Goal: Task Accomplishment & Management: Use online tool/utility

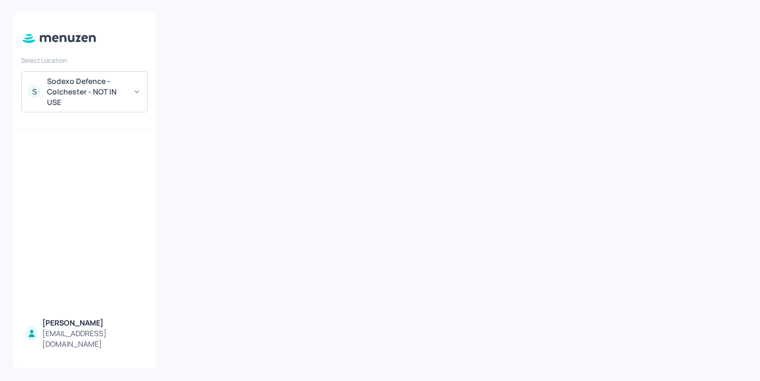
click at [111, 92] on div "Sodexo Defence - Colchester - NOT IN USE" at bounding box center [87, 92] width 80 height 32
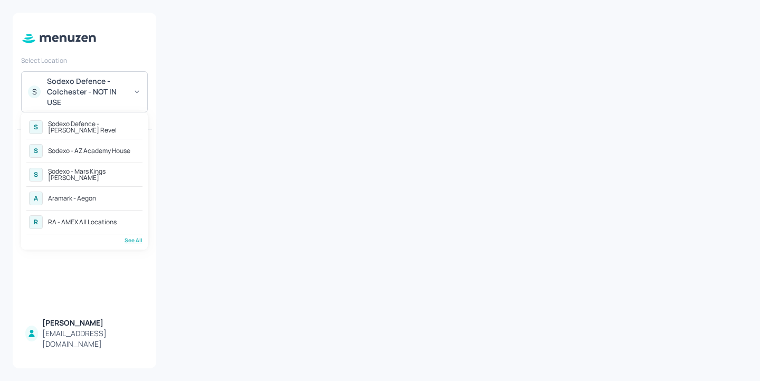
click at [111, 219] on div "RA - AMEX All Locations" at bounding box center [82, 222] width 69 height 6
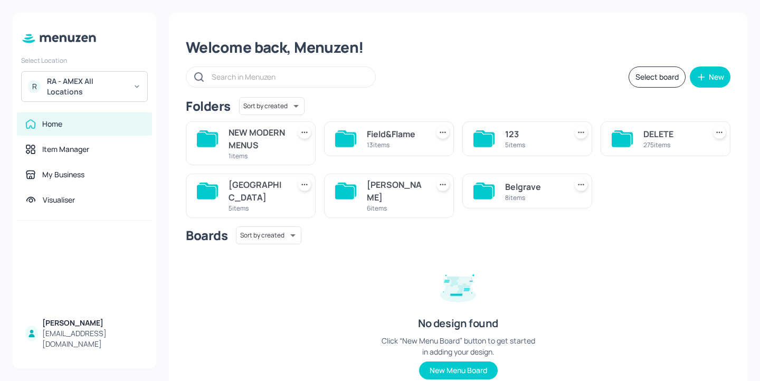
click at [605, 218] on div "NEW MODERN MENUS 1 items Field&Flame 13 items 123 5 items DELETE 275 items Suss…" at bounding box center [453, 165] width 553 height 105
click at [378, 204] on div "John St" at bounding box center [395, 190] width 57 height 25
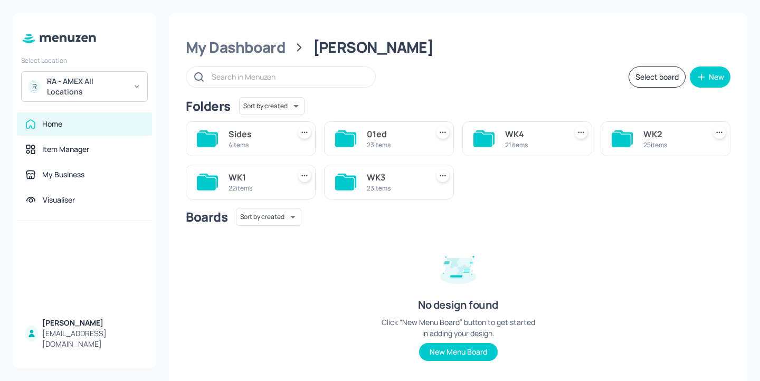
click at [391, 184] on div "23 items" at bounding box center [395, 188] width 57 height 9
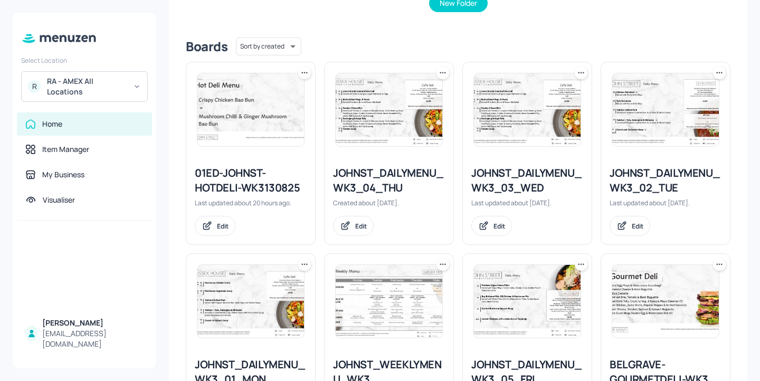
scroll to position [242, 0]
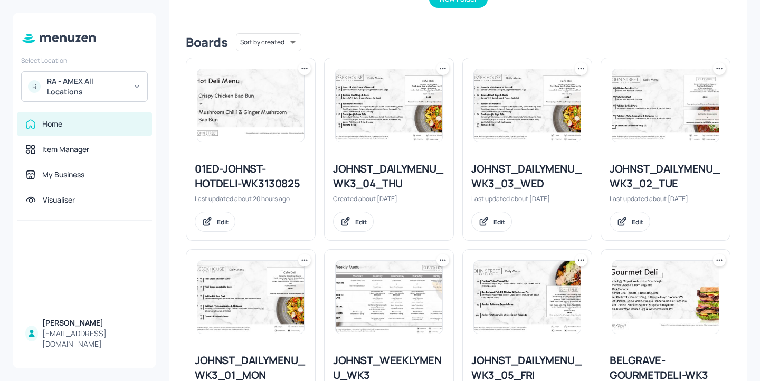
click at [440, 71] on icon at bounding box center [443, 68] width 11 height 11
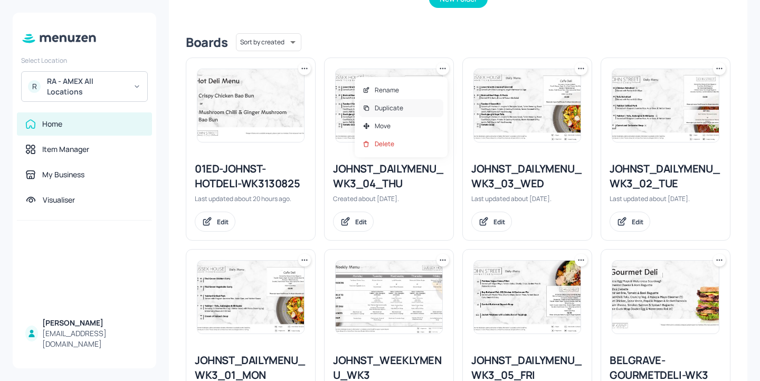
click at [419, 109] on div "Duplicate" at bounding box center [401, 108] width 84 height 18
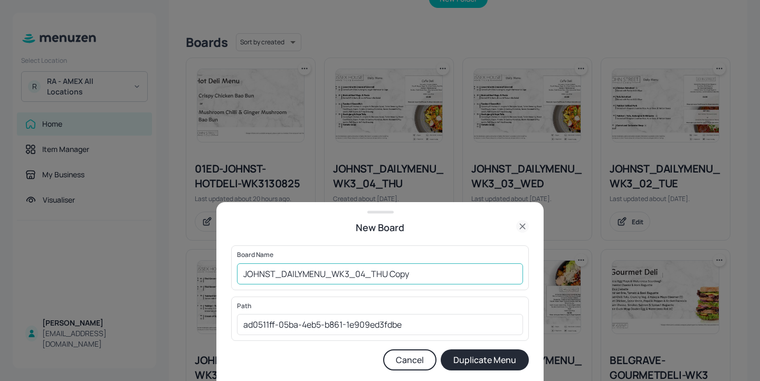
click at [241, 274] on input "JOHNST_DAILYMENU_WK3_04_THU Copy" at bounding box center [380, 273] width 286 height 21
click at [439, 278] on input "01ed-JOHNST_DAILYMENU_WK3_04_THU Copy" at bounding box center [380, 273] width 286 height 21
type input "01ed-JOHNST_DAILYMENU_WK3_04_THU-20250814"
click at [492, 354] on button "Duplicate Menu" at bounding box center [485, 360] width 88 height 21
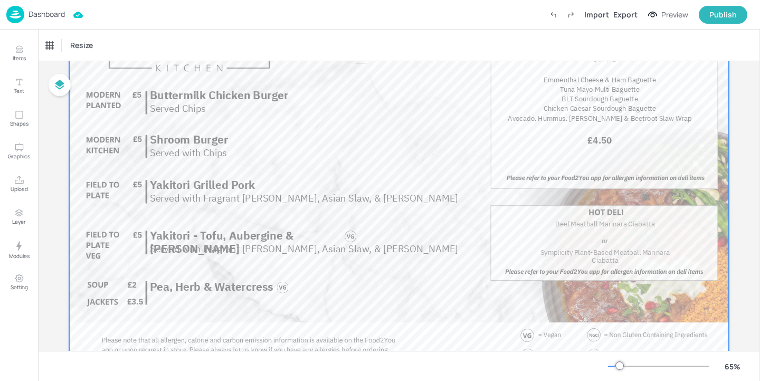
scroll to position [60, 0]
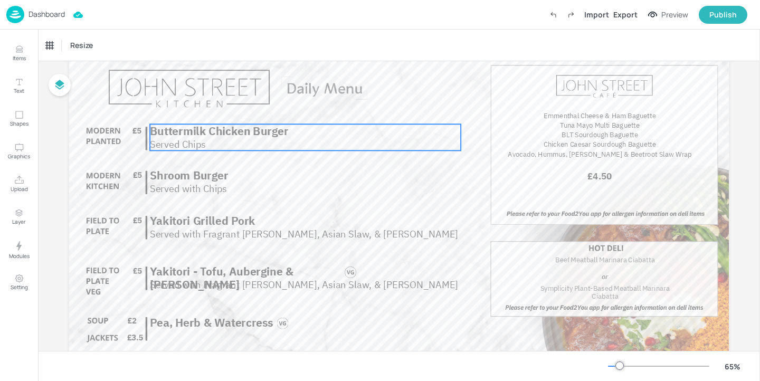
click at [246, 142] on p "Served Chips" at bounding box center [304, 144] width 309 height 14
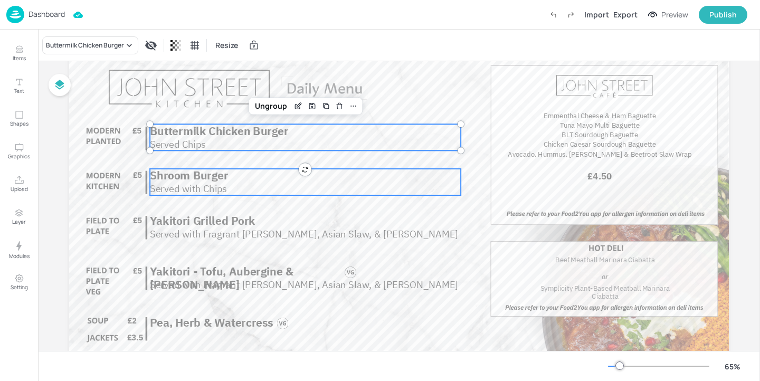
scroll to position [84, 0]
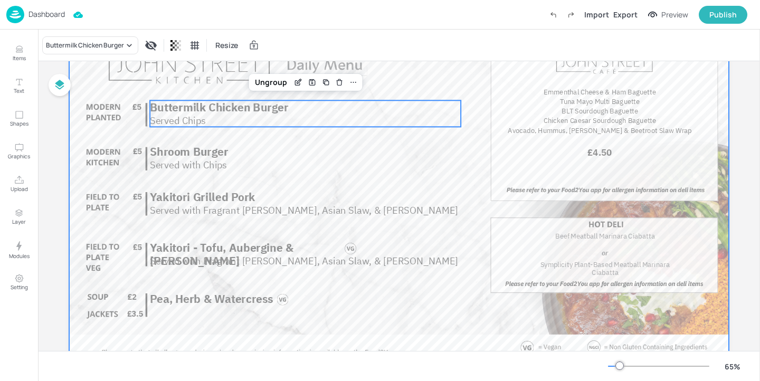
click at [354, 175] on div at bounding box center [399, 196] width 660 height 371
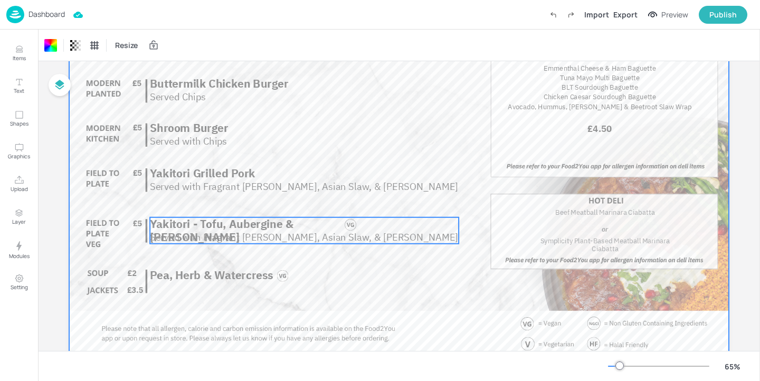
scroll to position [111, 0]
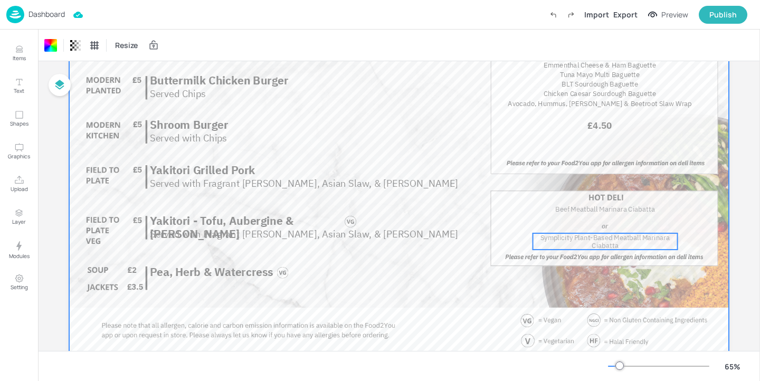
click at [606, 239] on span "Symplicity Plant-Based Meatball Marinara Ciabatta" at bounding box center [606, 241] width 130 height 17
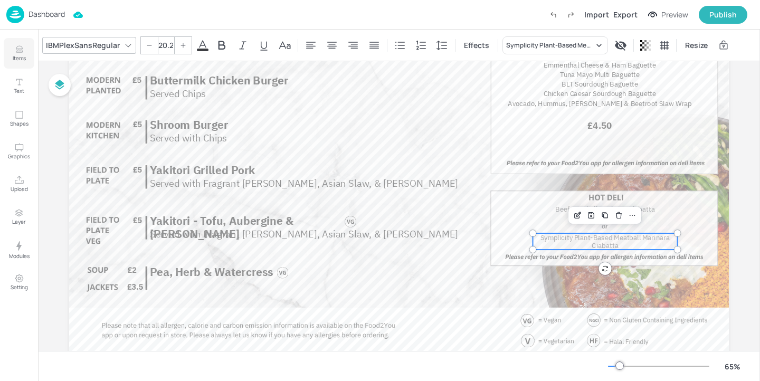
click at [6, 50] on button "Items" at bounding box center [19, 53] width 31 height 31
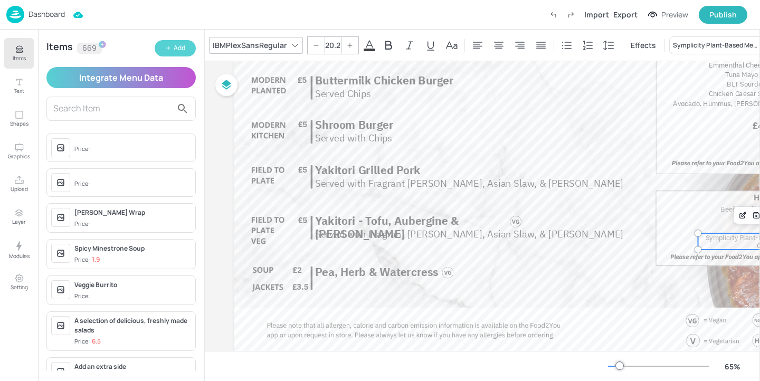
click at [183, 51] on div "Add" at bounding box center [180, 48] width 12 height 10
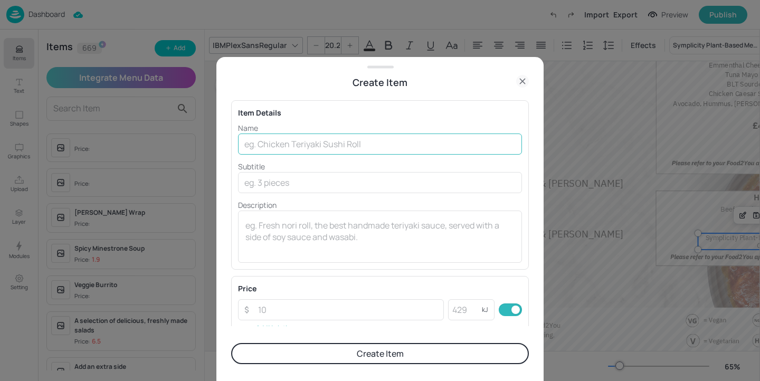
click at [381, 139] on input "text" at bounding box center [380, 144] width 284 height 21
paste input "Falafel Marinara Ciabatta"
type input "Falafel Marinara Ciabatta"
click at [463, 354] on button "Create Item" at bounding box center [380, 353] width 298 height 21
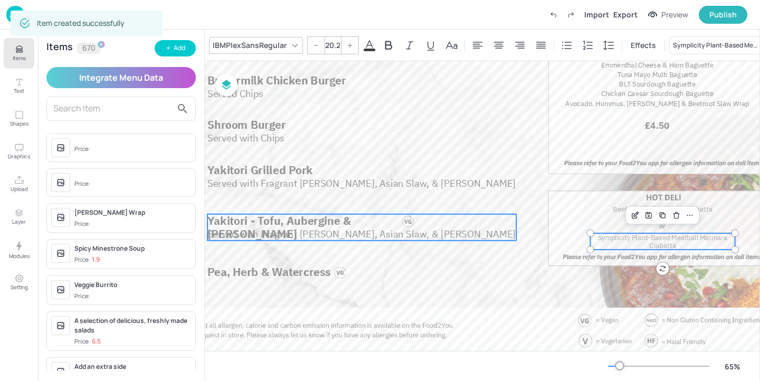
scroll to position [111, 116]
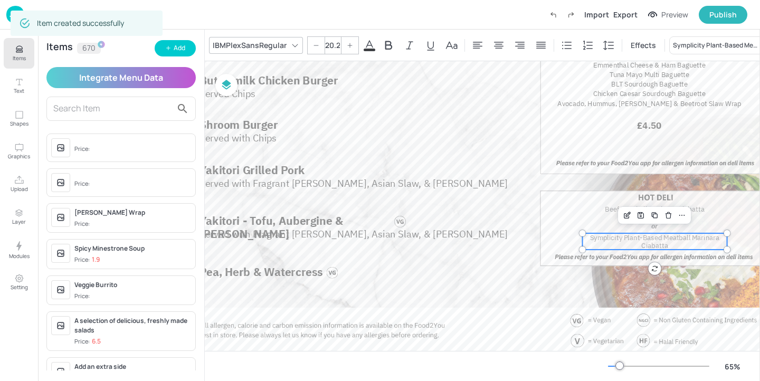
click at [250, 42] on div "IBMPlexSansRegular" at bounding box center [250, 44] width 78 height 15
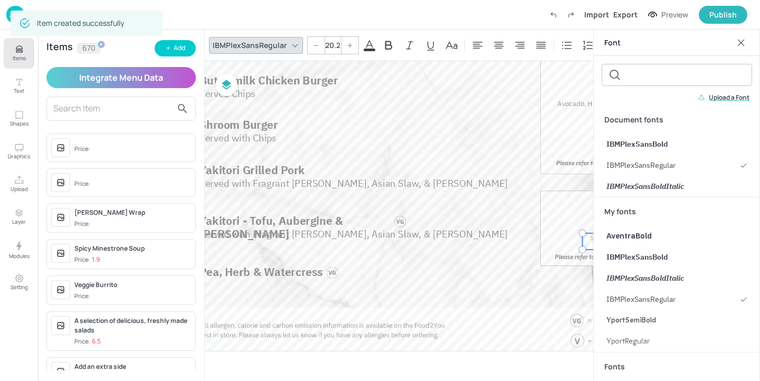
click at [751, 50] on div "Font" at bounding box center [677, 43] width 166 height 26
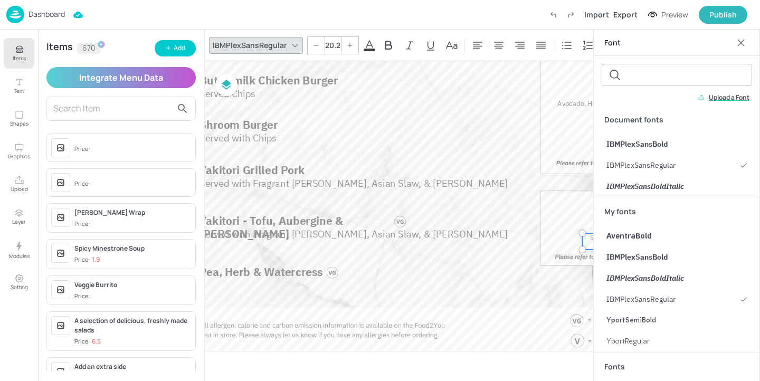
click at [749, 45] on div at bounding box center [741, 42] width 17 height 17
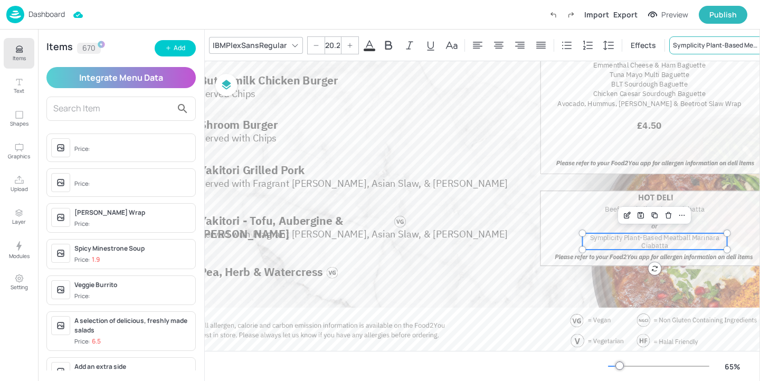
click at [723, 41] on div "Symplicity Plant-Based Meatball Marinara Ciabatta" at bounding box center [717, 46] width 88 height 10
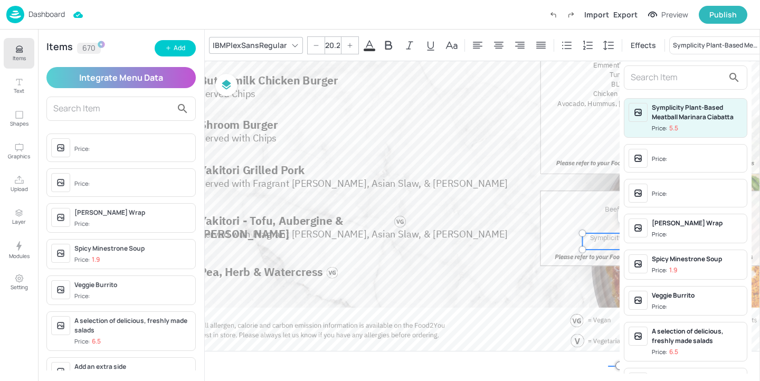
click at [677, 86] on input "text" at bounding box center [677, 77] width 93 height 17
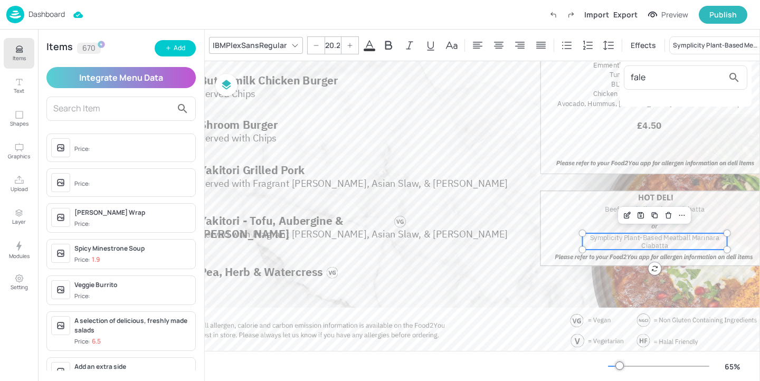
type input "fale"
click at [128, 107] on div at bounding box center [380, 190] width 760 height 381
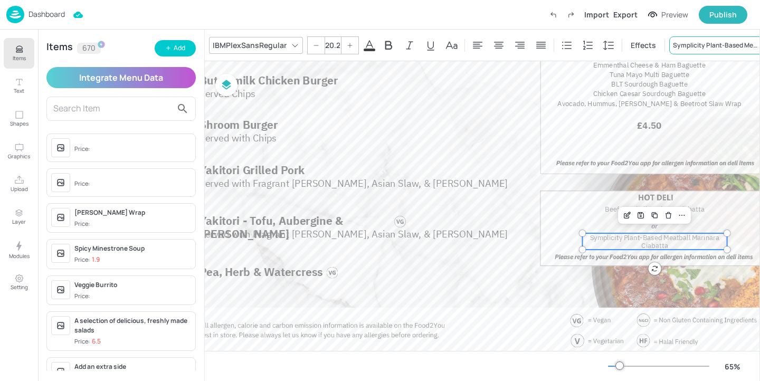
click at [697, 37] on div "Symplicity Plant-Based Meatball Marinara Ciabatta" at bounding box center [722, 45] width 106 height 18
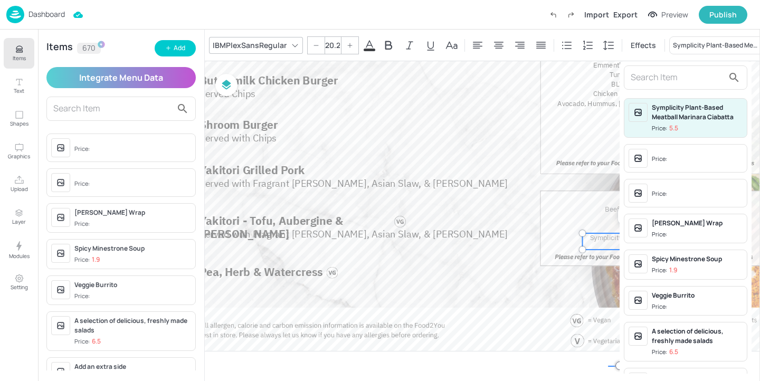
click at [661, 82] on input "text" at bounding box center [677, 77] width 93 height 17
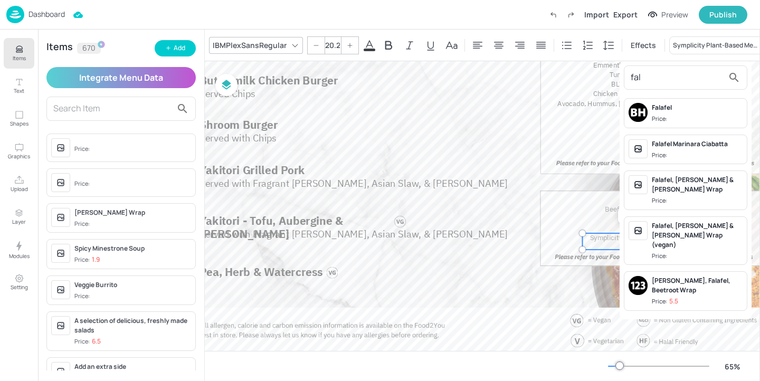
type input "fal"
click at [695, 148] on div "Falafel Marinara Ciabatta Price:" at bounding box center [697, 149] width 91 height 21
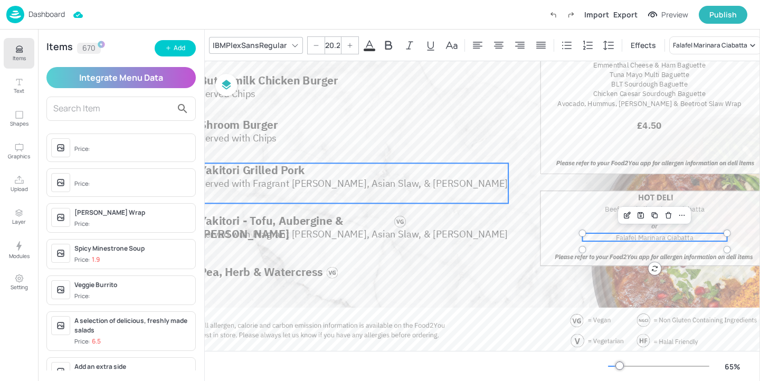
click at [475, 166] on div "Served with Fragrant Jasmine Rice, Asian Slaw, & Yakitori Sauce Yakitori Grille…" at bounding box center [354, 183] width 309 height 40
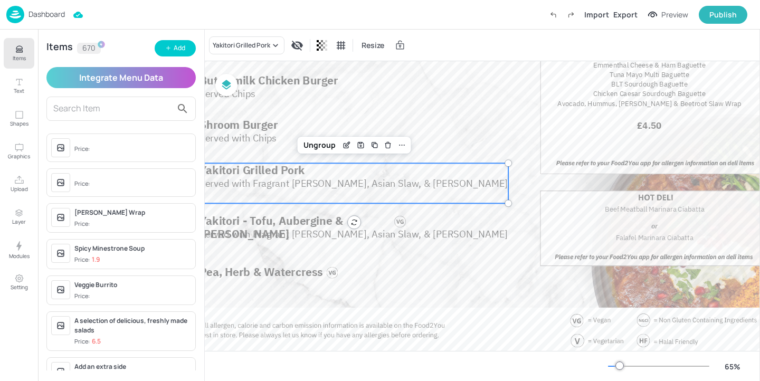
click at [19, 51] on icon "Items" at bounding box center [19, 51] width 6 height 1
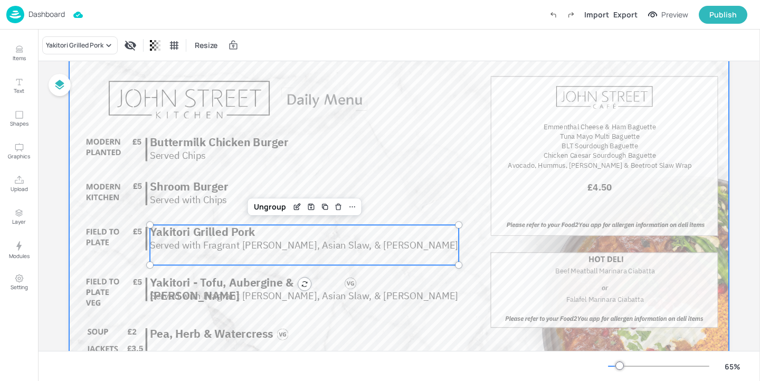
scroll to position [45, 0]
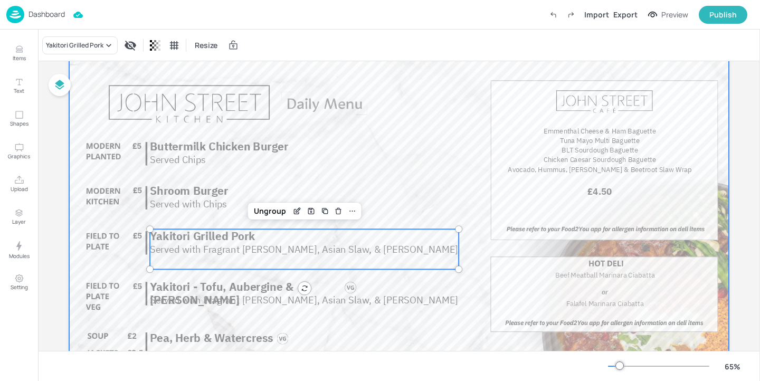
click at [187, 118] on div at bounding box center [399, 235] width 660 height 371
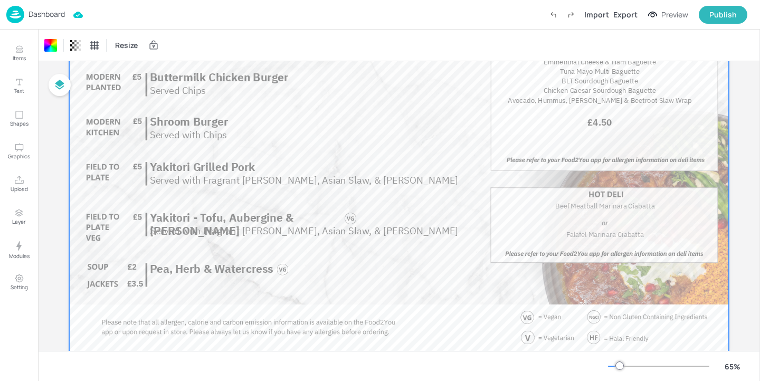
scroll to position [0, 0]
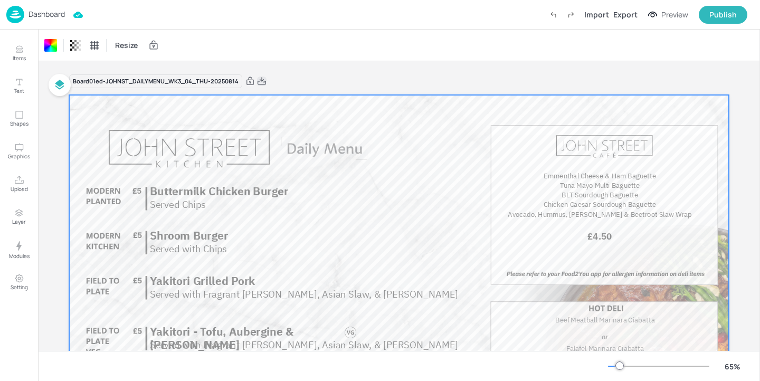
click at [262, 77] on icon at bounding box center [262, 81] width 10 height 11
